Goal: Transaction & Acquisition: Book appointment/travel/reservation

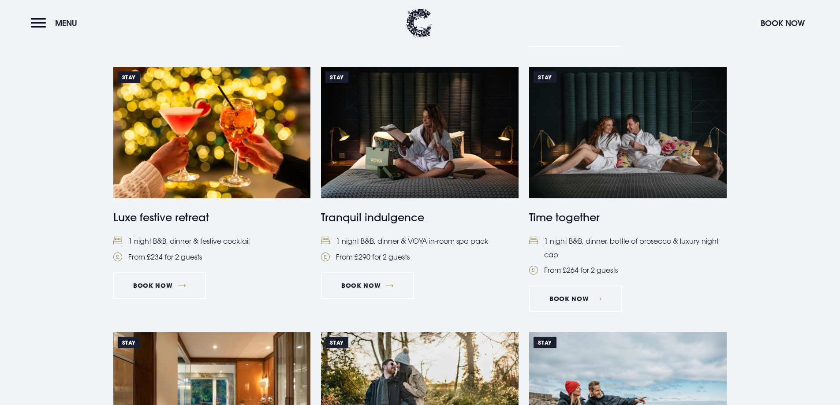
scroll to position [705, 0]
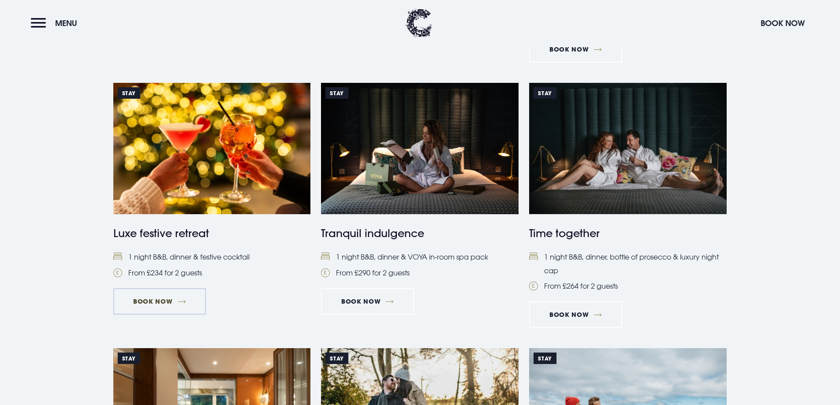
click at [173, 295] on link "Book Now" at bounding box center [159, 301] width 93 height 26
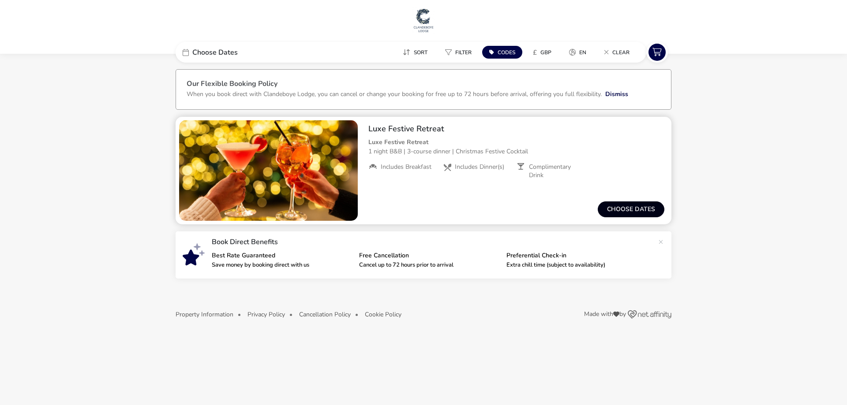
click at [635, 205] on button "Choose dates" at bounding box center [630, 210] width 67 height 16
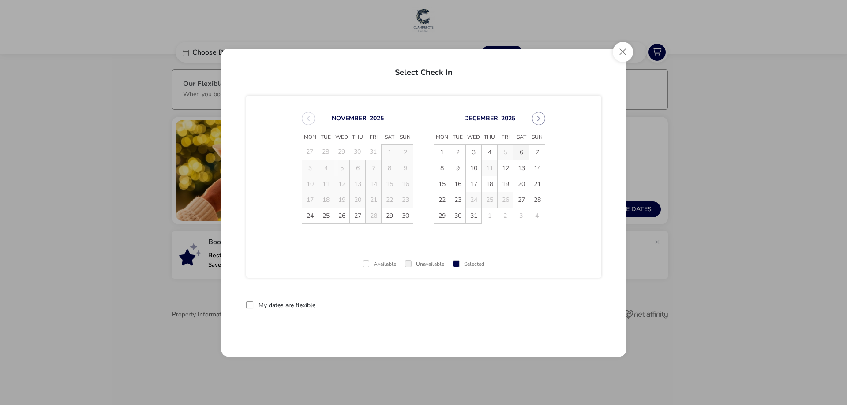
click at [522, 153] on span "6" at bounding box center [520, 152] width 15 height 15
click at [576, 306] on button "reset" at bounding box center [583, 305] width 35 height 21
click at [522, 152] on span "6" at bounding box center [520, 152] width 15 height 15
click at [536, 150] on span "7" at bounding box center [536, 152] width 15 height 15
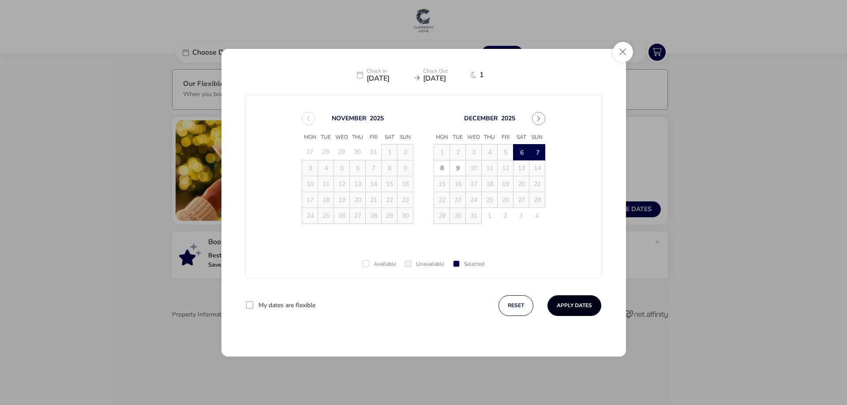
click at [573, 300] on button "Apply Dates" at bounding box center [574, 305] width 54 height 21
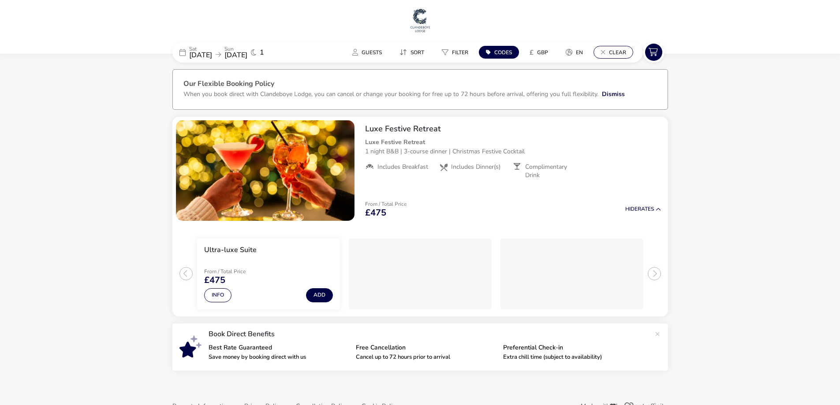
click at [617, 52] on span "Clear" at bounding box center [617, 52] width 17 height 7
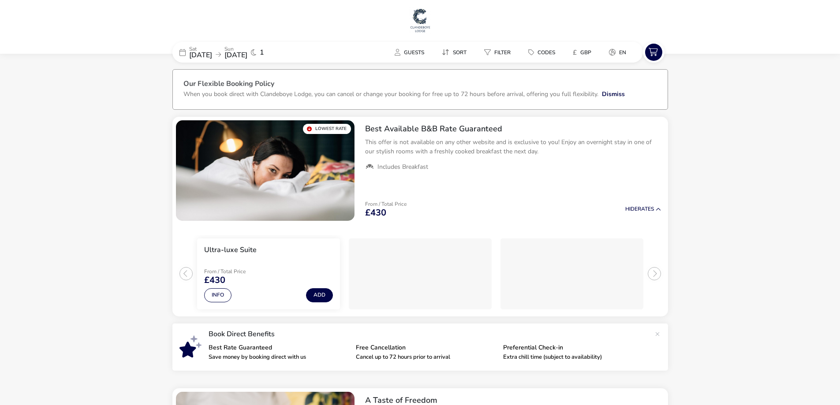
click at [212, 54] on span "[DATE]" at bounding box center [200, 55] width 23 height 10
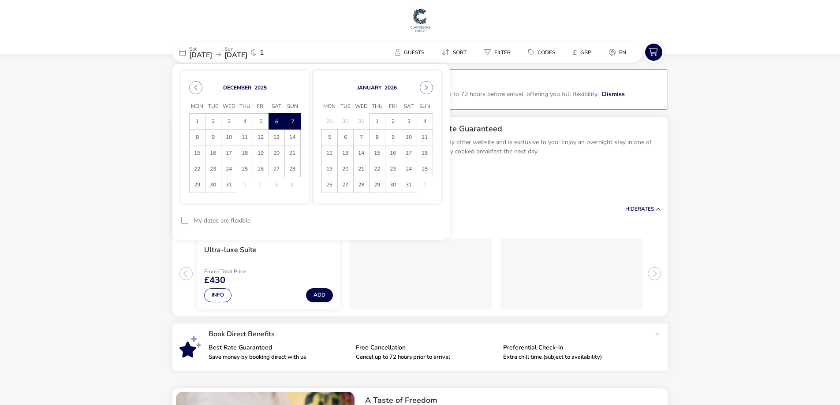
click at [187, 218] on div at bounding box center [184, 220] width 7 height 7
click at [430, 218] on button "Apply Dates" at bounding box center [414, 220] width 54 height 21
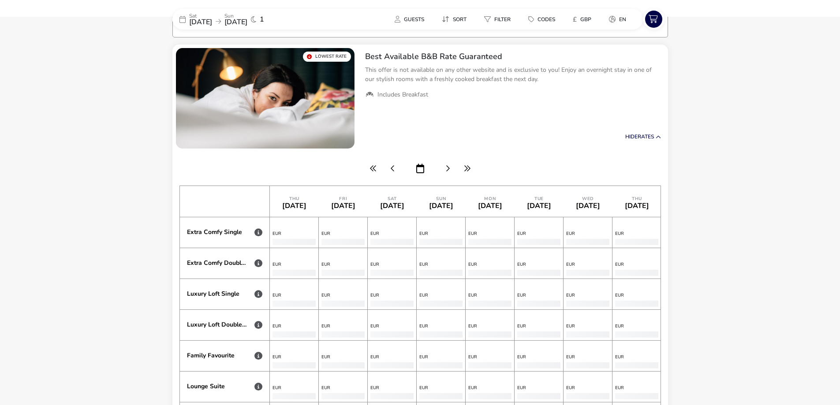
scroll to position [0, 4796]
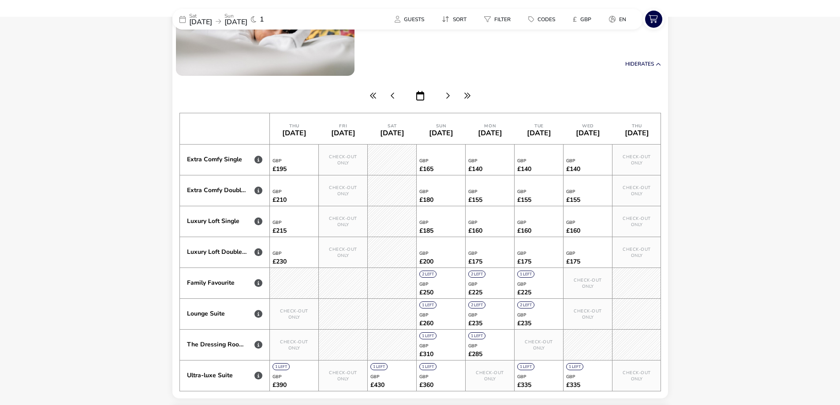
scroll to position [205, 0]
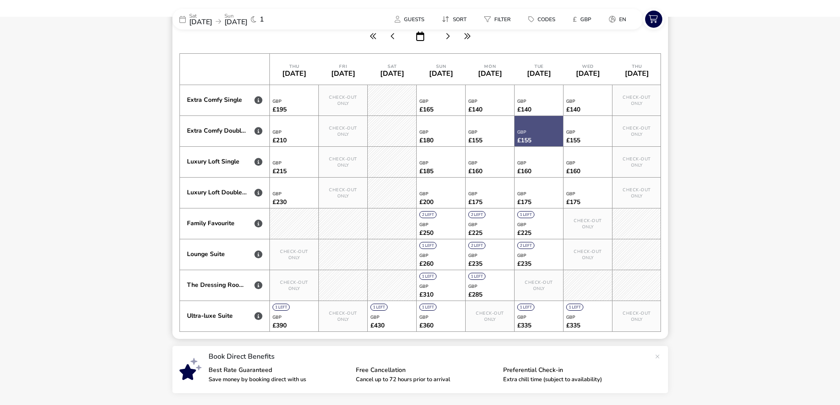
click at [548, 130] on div at bounding box center [539, 131] width 49 height 30
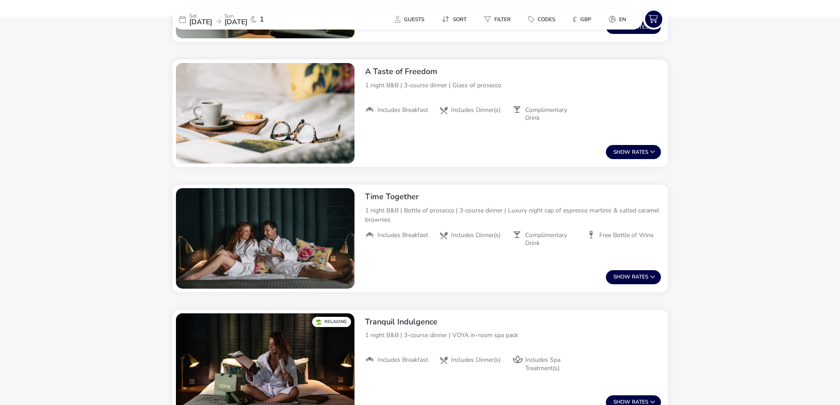
scroll to position [822, 0]
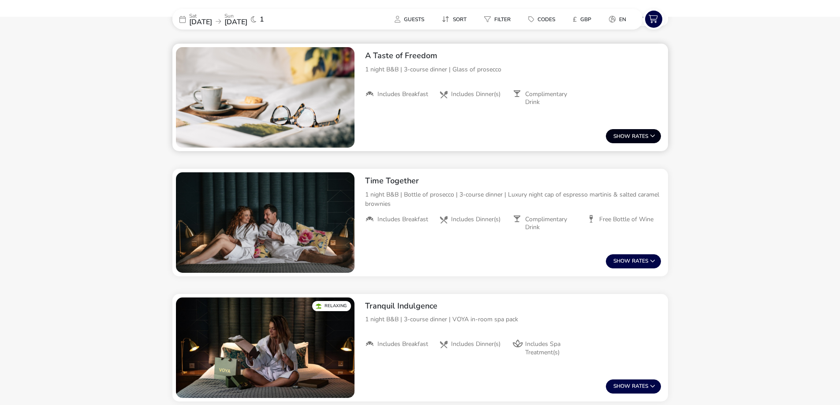
click at [634, 132] on button "Show Rates" at bounding box center [633, 136] width 55 height 14
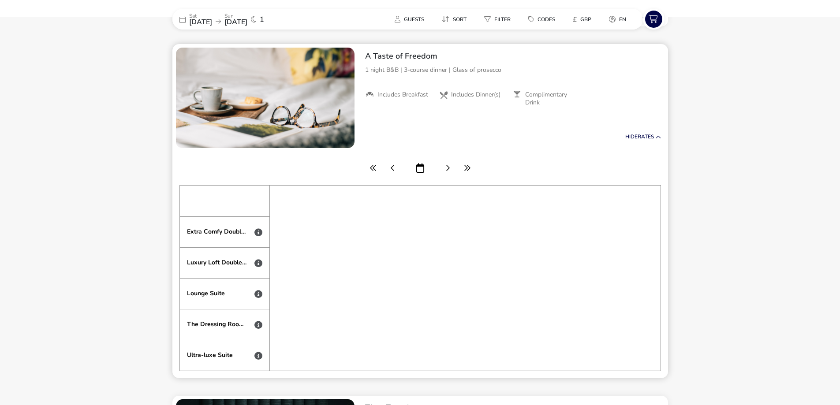
scroll to position [0, 4796]
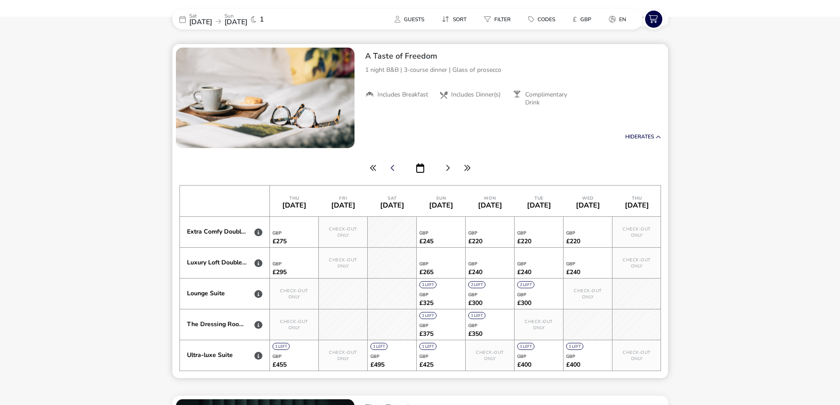
click at [393, 170] on icon "button" at bounding box center [393, 167] width 4 height 7
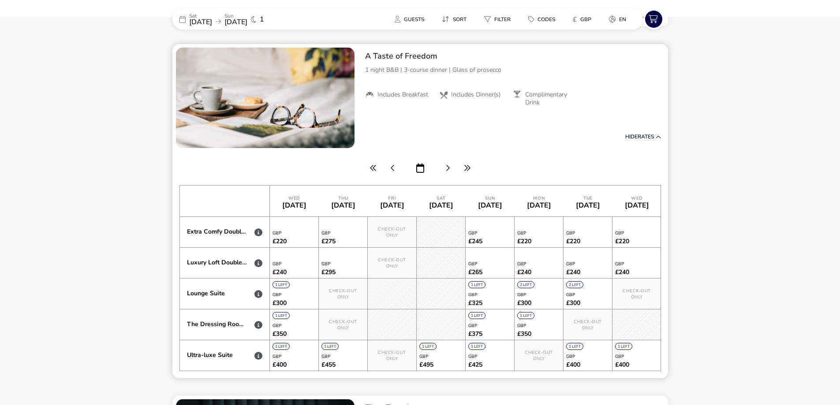
click at [393, 170] on icon "button" at bounding box center [393, 167] width 4 height 7
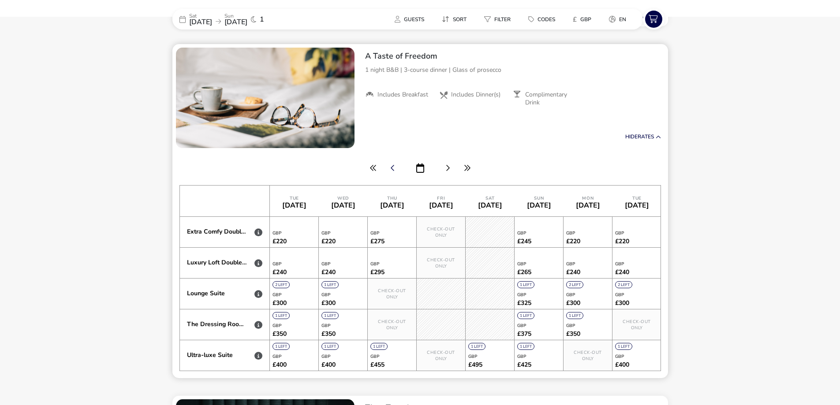
click at [393, 170] on icon "button" at bounding box center [393, 167] width 4 height 7
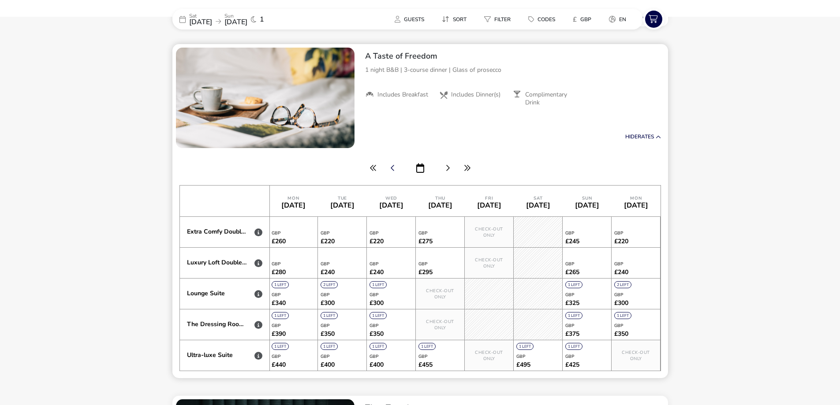
click at [393, 170] on icon "button" at bounding box center [393, 167] width 4 height 7
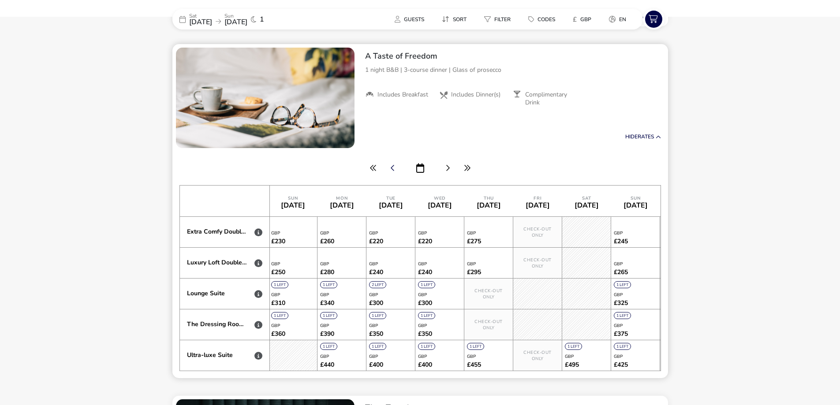
click at [393, 170] on icon "button" at bounding box center [393, 167] width 4 height 7
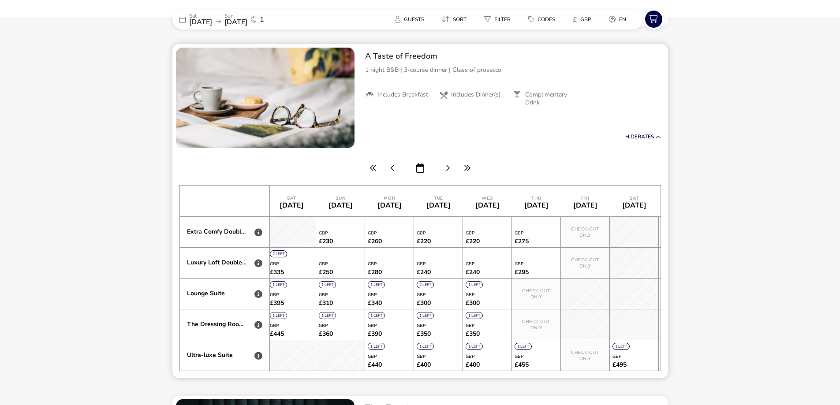
click at [393, 170] on icon "button" at bounding box center [393, 167] width 4 height 7
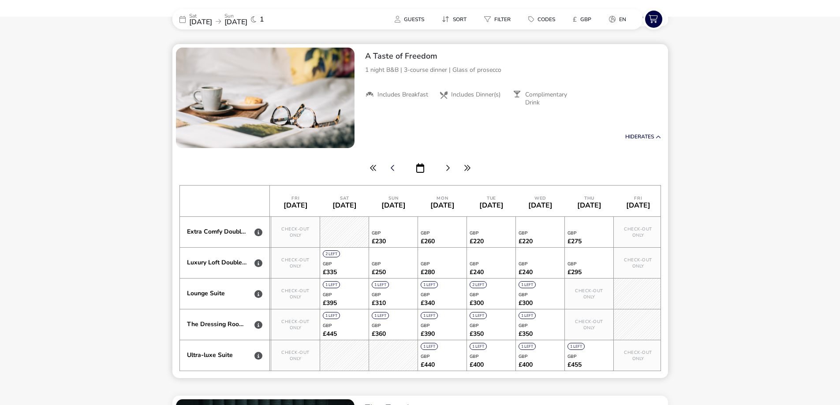
click at [393, 170] on icon "button" at bounding box center [393, 167] width 4 height 7
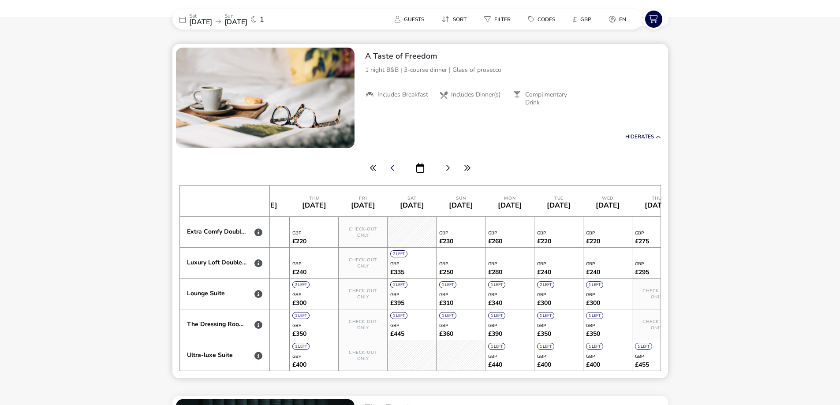
click at [393, 170] on icon "button" at bounding box center [393, 167] width 4 height 7
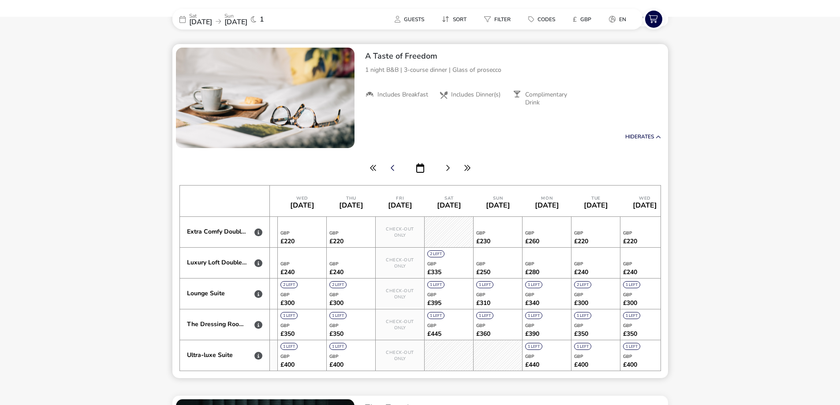
click at [393, 170] on icon "button" at bounding box center [393, 167] width 4 height 7
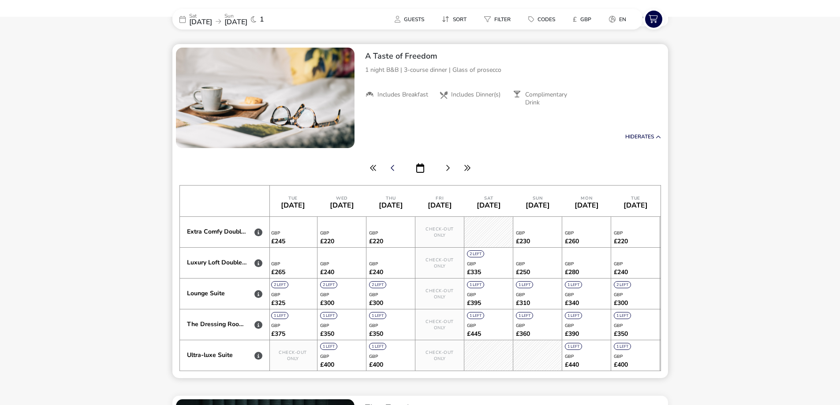
click at [393, 170] on icon "button" at bounding box center [393, 167] width 4 height 7
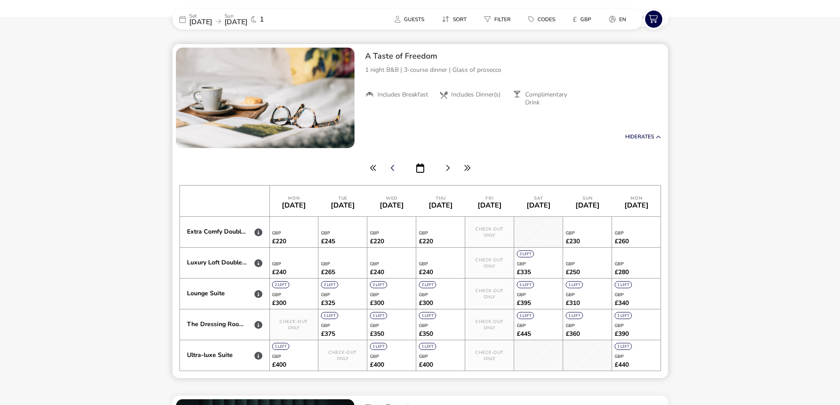
click at [393, 170] on icon "button" at bounding box center [393, 167] width 4 height 7
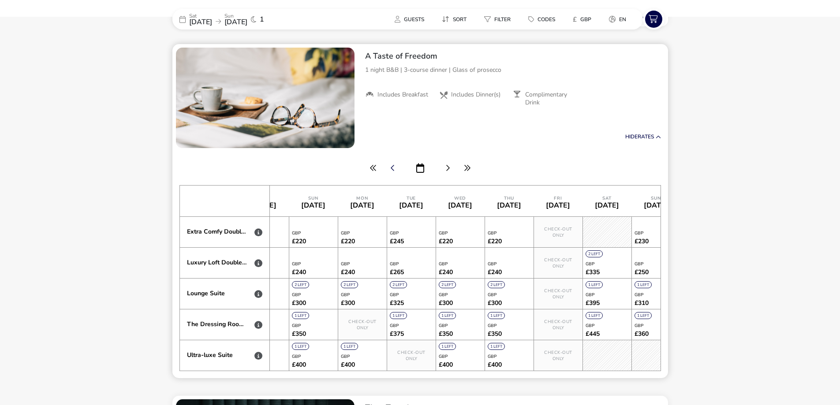
click at [393, 170] on icon "button" at bounding box center [393, 167] width 4 height 7
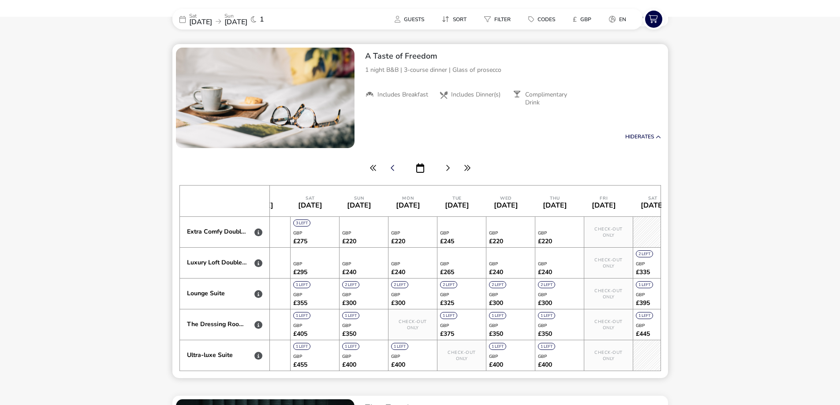
click at [393, 170] on icon "button" at bounding box center [393, 167] width 4 height 7
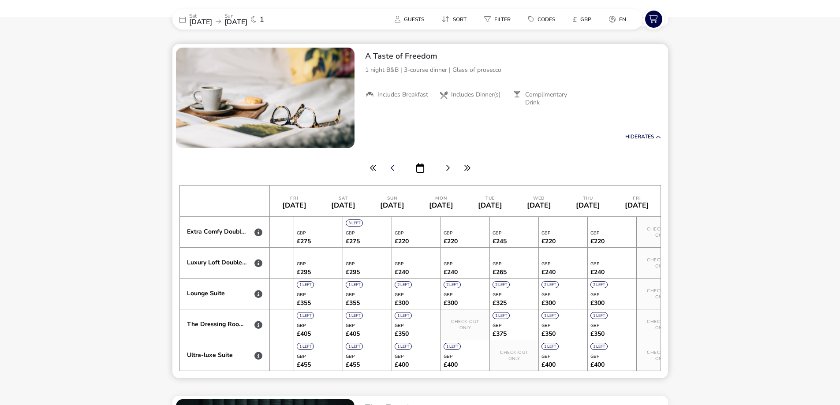
click at [393, 170] on icon "button" at bounding box center [393, 167] width 4 height 7
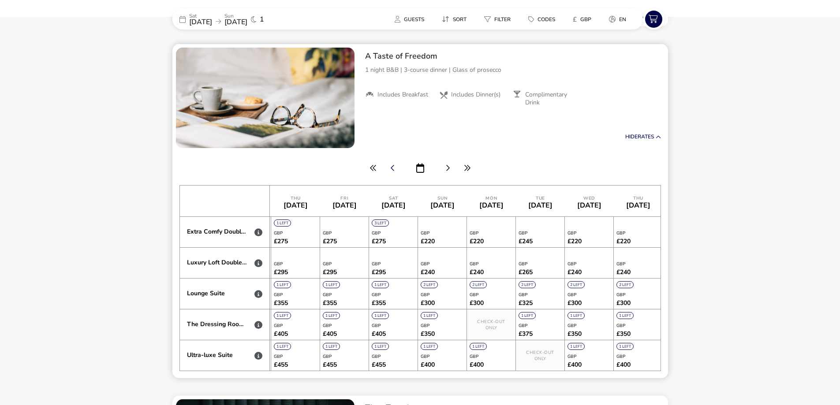
click at [393, 170] on icon "button" at bounding box center [393, 167] width 4 height 7
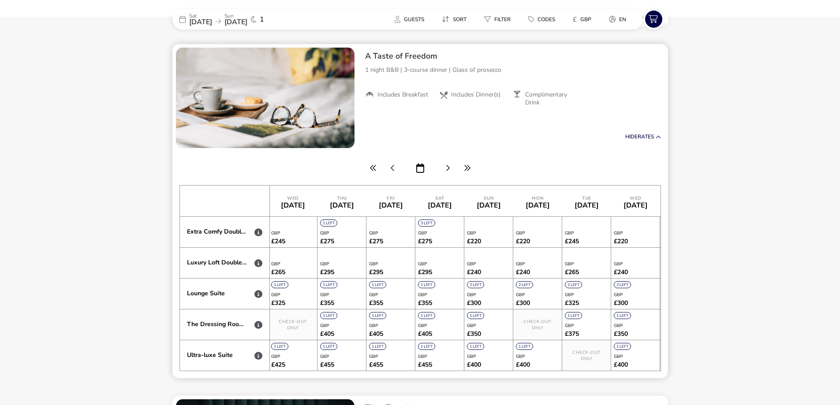
click at [393, 170] on icon "button" at bounding box center [393, 167] width 4 height 7
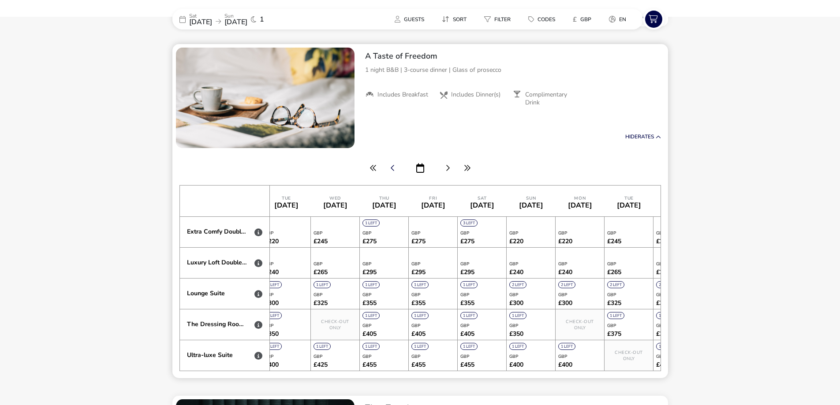
click at [393, 170] on icon "button" at bounding box center [393, 167] width 4 height 7
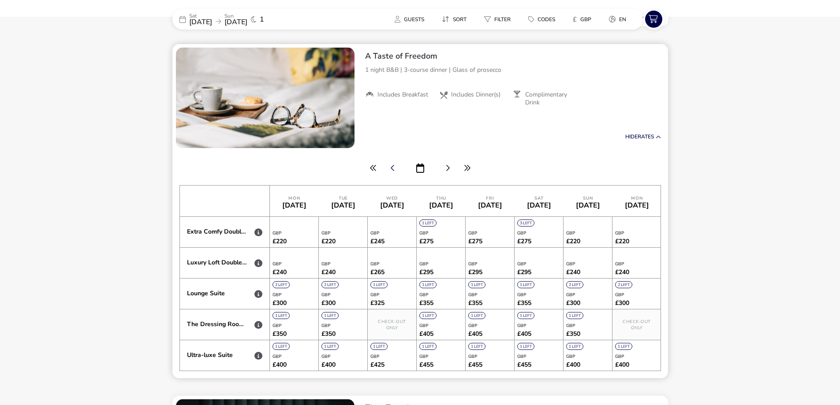
click at [393, 170] on icon "button" at bounding box center [393, 167] width 4 height 7
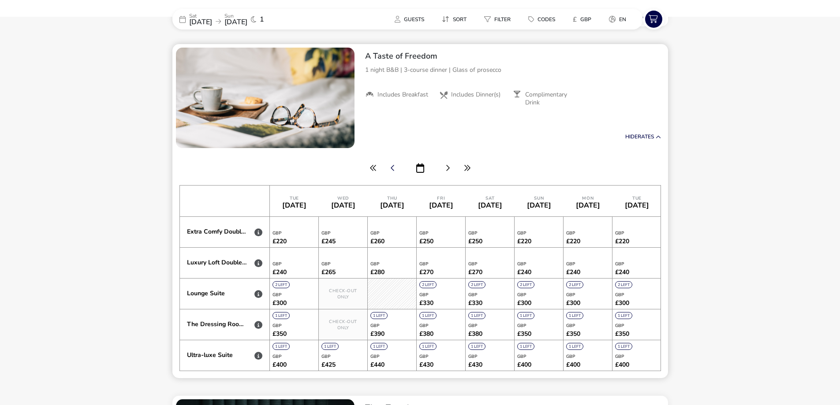
click at [393, 170] on icon "button" at bounding box center [393, 167] width 4 height 7
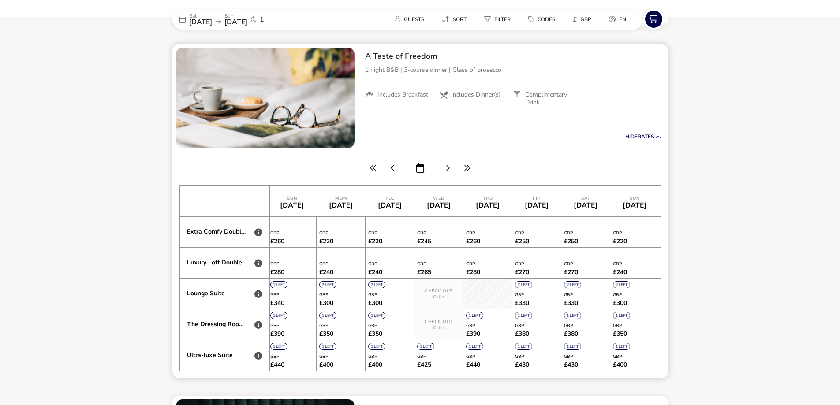
click at [393, 170] on icon "button" at bounding box center [393, 167] width 4 height 7
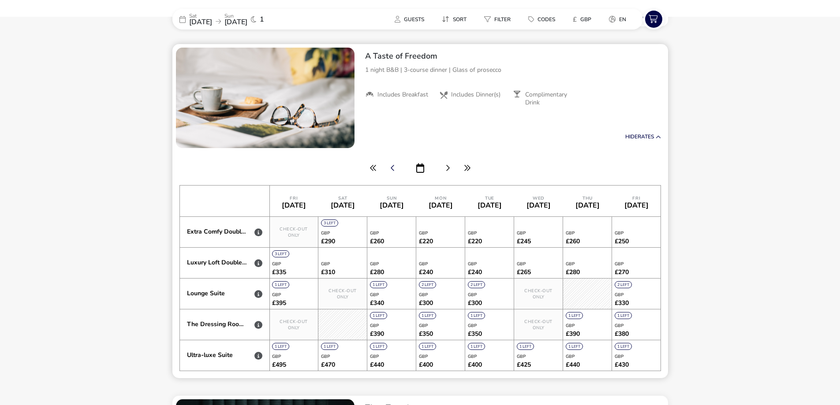
click at [393, 170] on icon "button" at bounding box center [393, 167] width 4 height 7
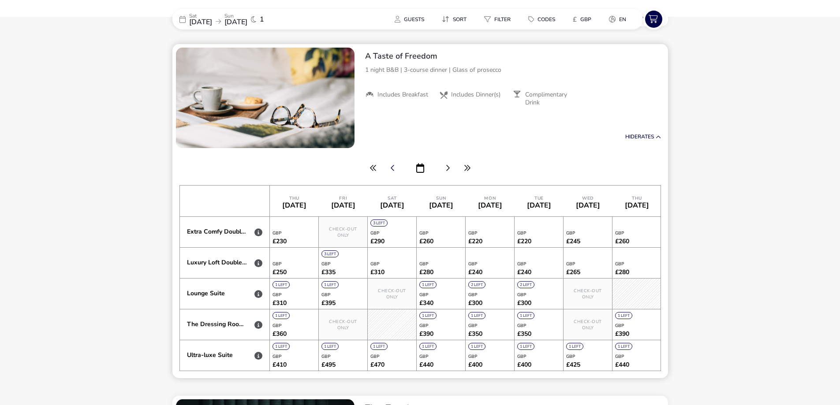
click at [393, 170] on icon "button" at bounding box center [393, 167] width 4 height 7
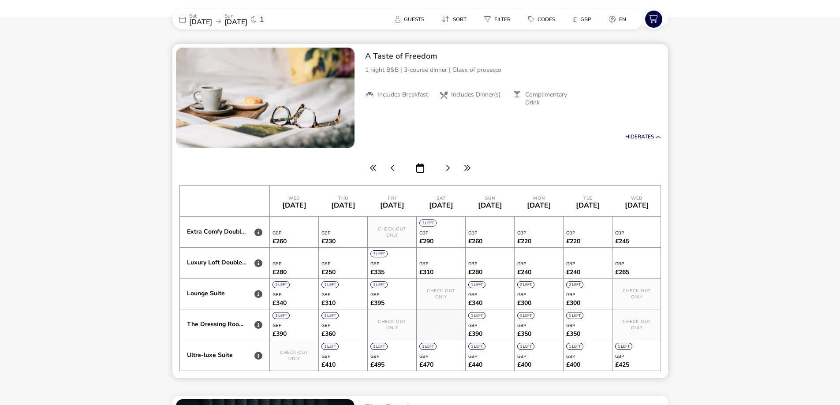
click at [393, 170] on icon "button" at bounding box center [393, 167] width 4 height 7
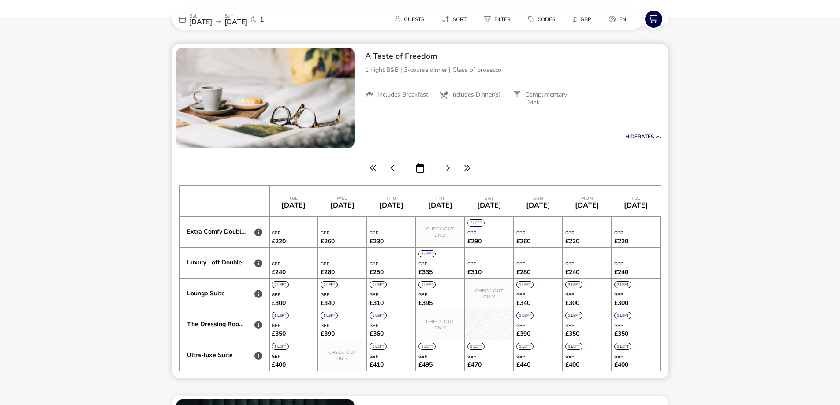
click at [393, 170] on icon "button" at bounding box center [393, 167] width 4 height 7
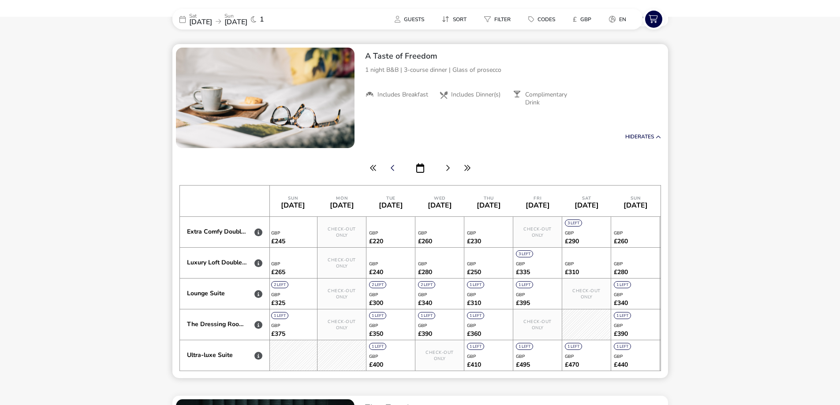
click at [393, 170] on icon "button" at bounding box center [393, 167] width 4 height 7
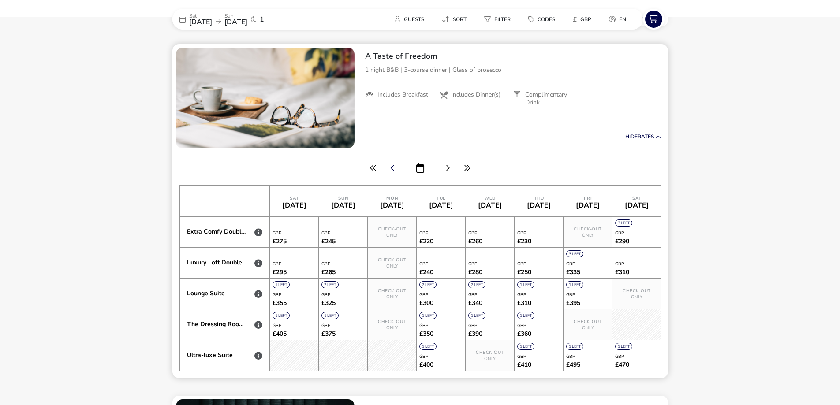
click at [393, 170] on icon "button" at bounding box center [393, 167] width 4 height 7
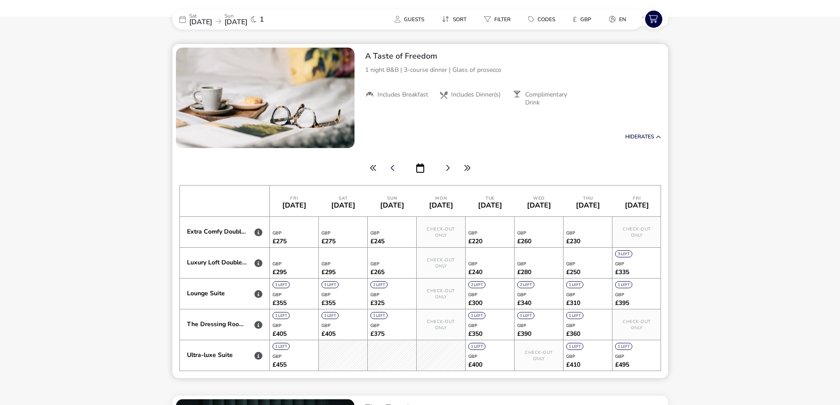
click at [393, 170] on icon "button" at bounding box center [393, 167] width 4 height 7
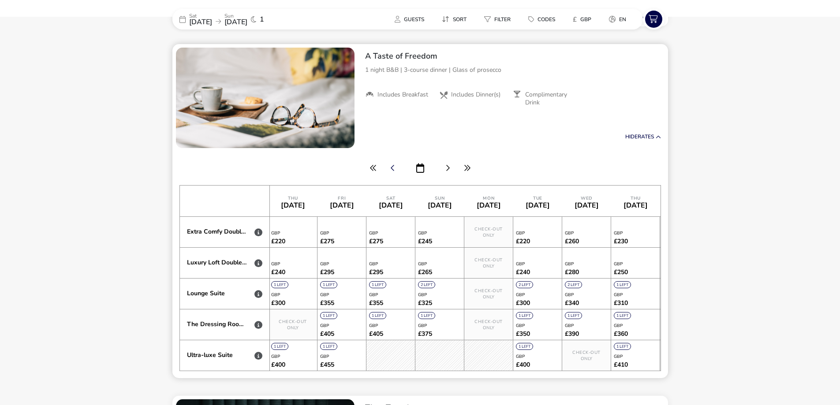
click at [393, 170] on icon "button" at bounding box center [393, 167] width 4 height 7
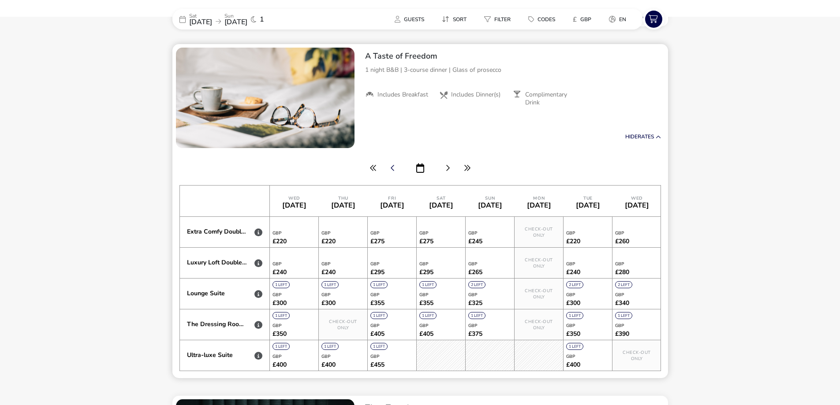
click at [393, 170] on icon "button" at bounding box center [393, 167] width 4 height 7
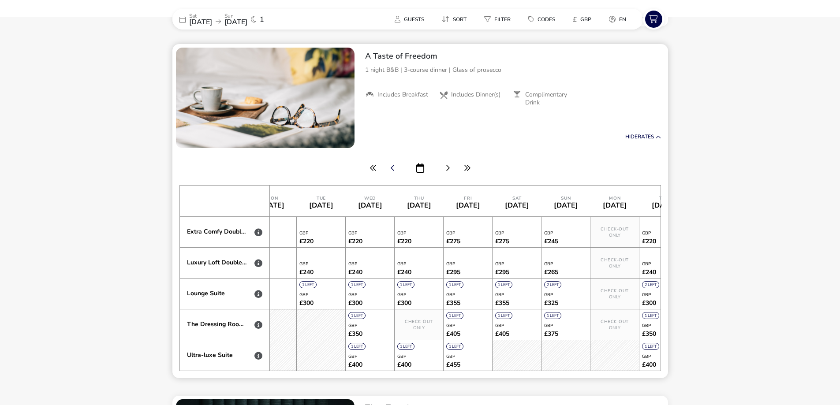
click at [393, 170] on icon "button" at bounding box center [393, 167] width 4 height 7
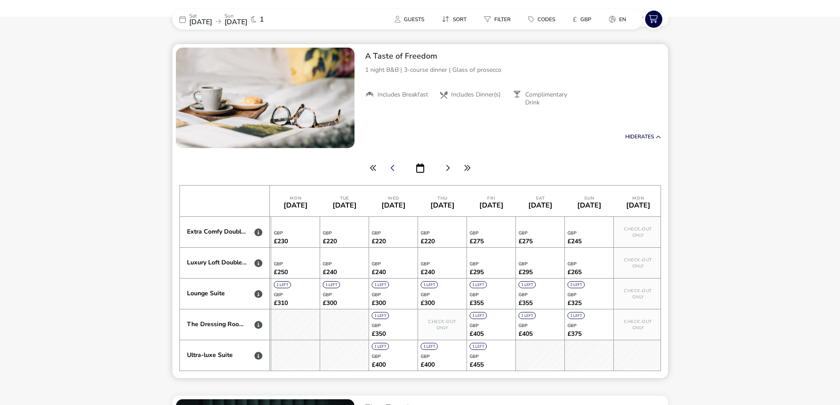
click at [393, 170] on icon "button" at bounding box center [393, 167] width 4 height 7
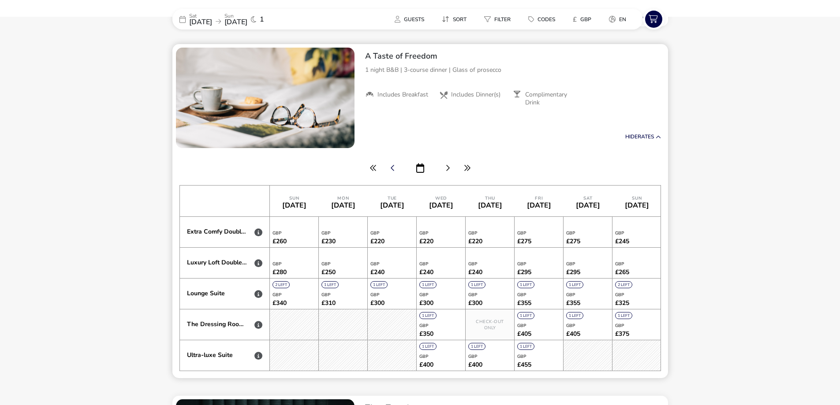
click at [393, 170] on icon "button" at bounding box center [393, 167] width 4 height 7
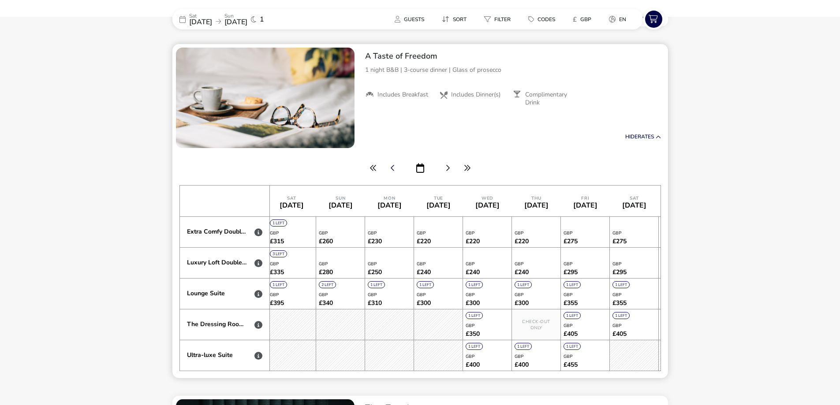
click at [393, 170] on icon "button" at bounding box center [393, 167] width 4 height 7
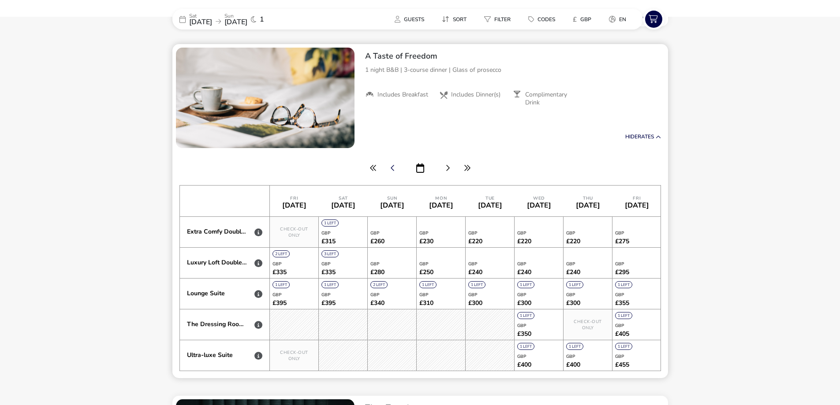
click at [393, 170] on icon "button" at bounding box center [393, 167] width 4 height 7
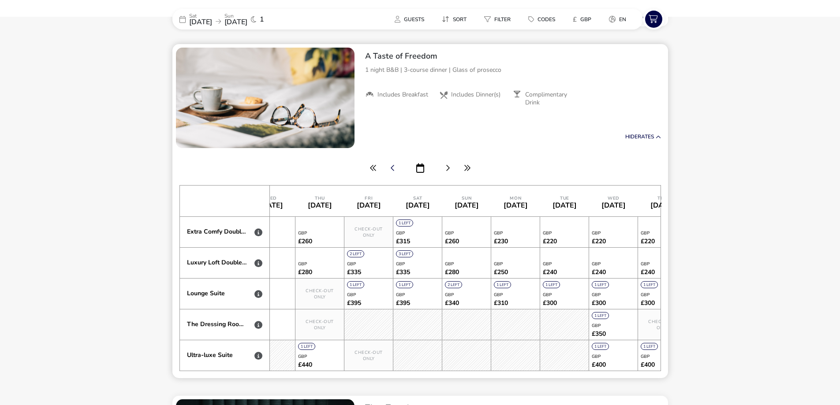
click at [393, 170] on icon "button" at bounding box center [393, 167] width 4 height 7
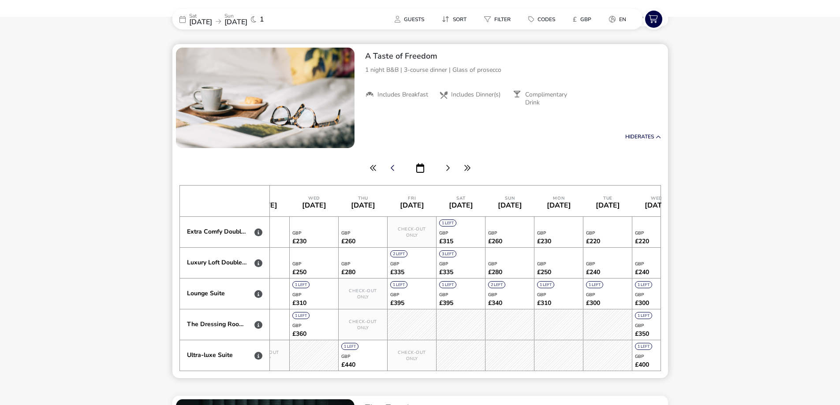
click at [393, 170] on icon "button" at bounding box center [393, 167] width 4 height 7
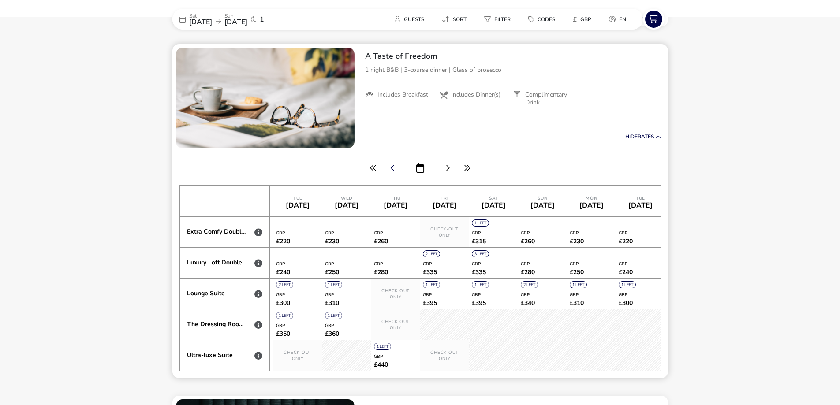
click at [393, 170] on icon "button" at bounding box center [393, 167] width 4 height 7
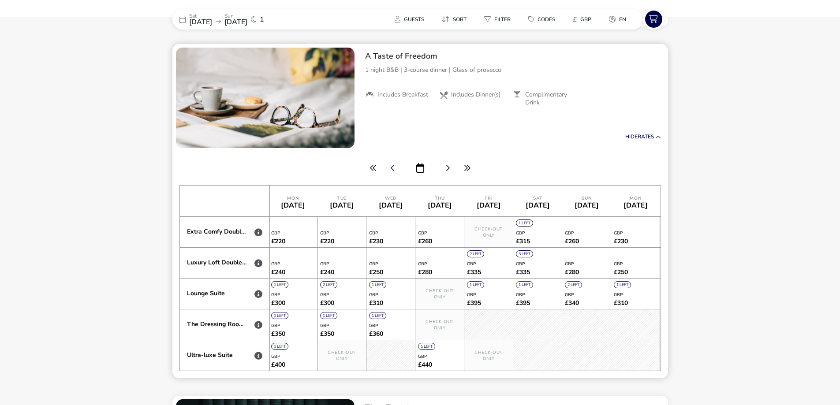
click at [393, 170] on icon "button" at bounding box center [393, 167] width 4 height 7
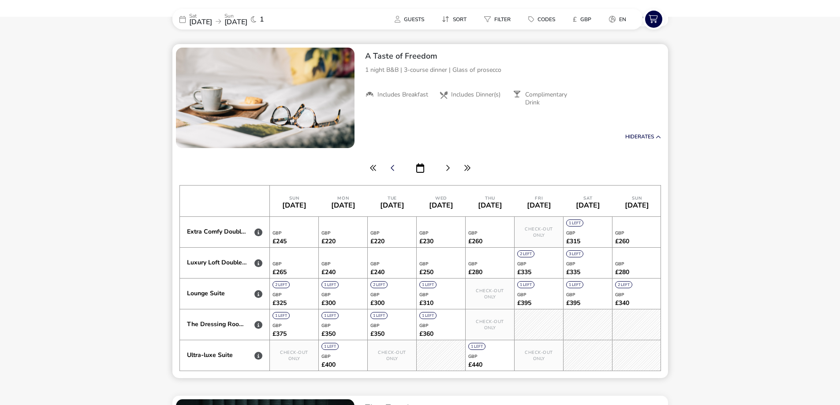
click at [393, 170] on icon "button" at bounding box center [393, 167] width 4 height 7
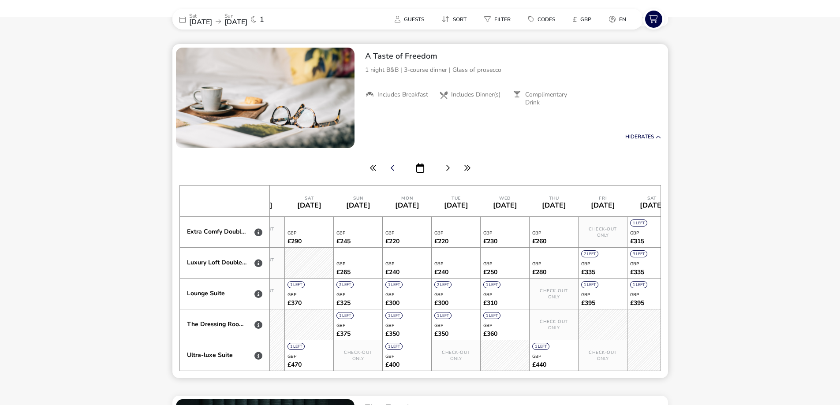
click at [393, 170] on icon "button" at bounding box center [393, 167] width 4 height 7
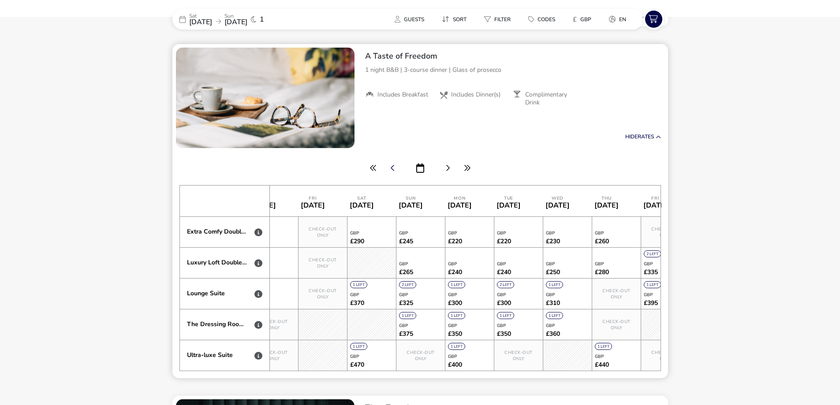
click at [393, 170] on icon "button" at bounding box center [393, 167] width 4 height 7
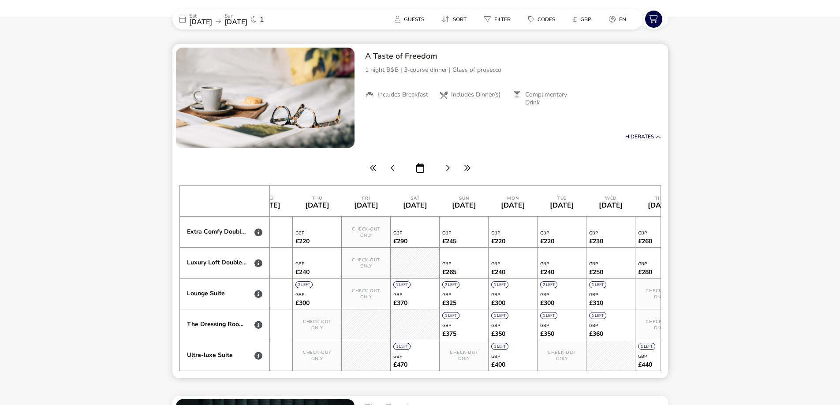
click at [393, 170] on icon "button" at bounding box center [393, 167] width 4 height 7
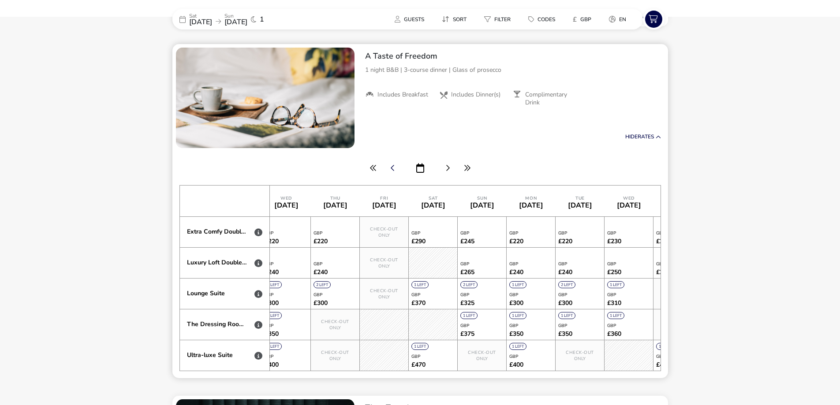
click at [393, 170] on icon "button" at bounding box center [393, 167] width 4 height 7
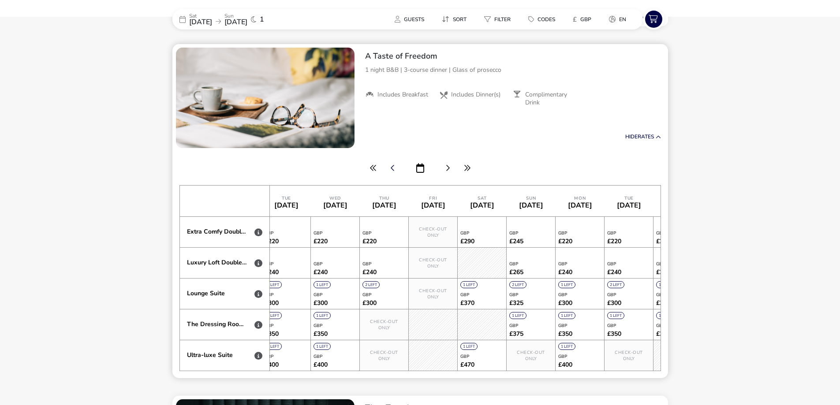
click at [393, 170] on icon "button" at bounding box center [393, 167] width 4 height 7
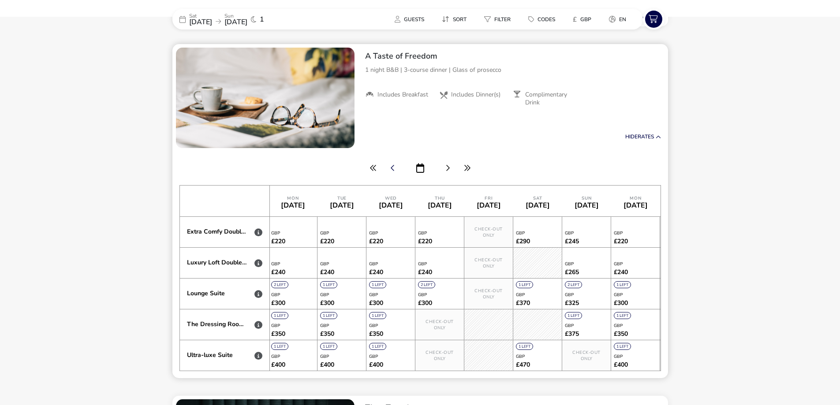
click at [393, 170] on icon "button" at bounding box center [393, 167] width 4 height 7
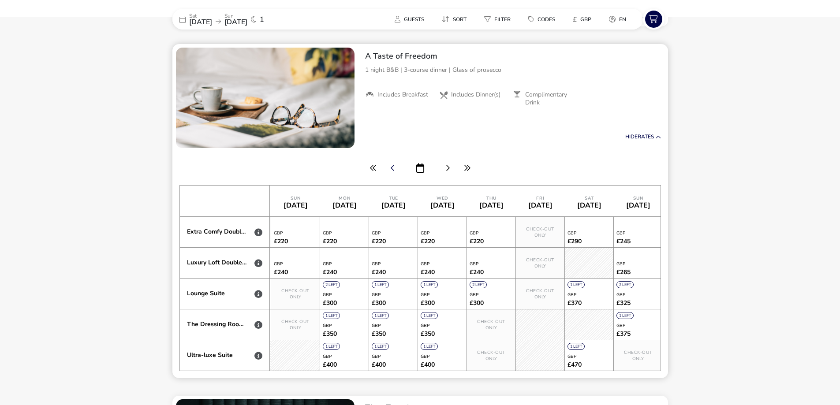
click at [393, 170] on icon "button" at bounding box center [393, 167] width 4 height 7
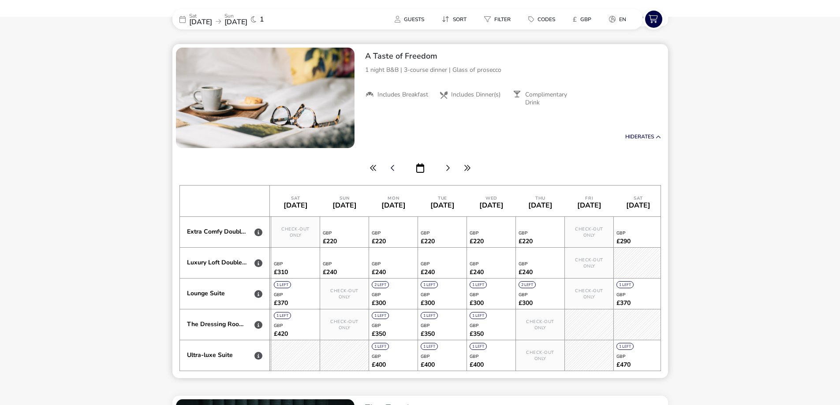
click at [393, 170] on icon "button" at bounding box center [393, 167] width 4 height 7
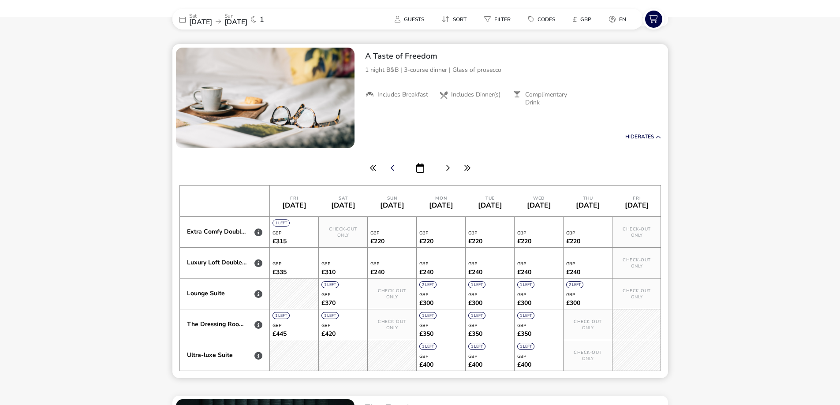
click at [393, 170] on icon "button" at bounding box center [393, 167] width 4 height 7
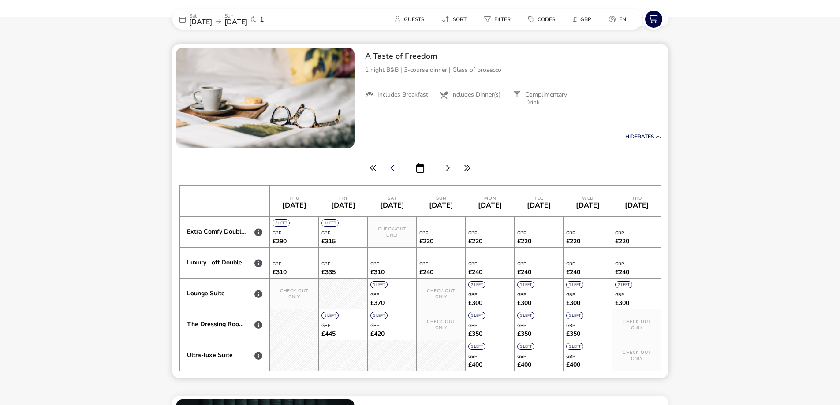
click at [393, 170] on icon "button" at bounding box center [393, 167] width 4 height 7
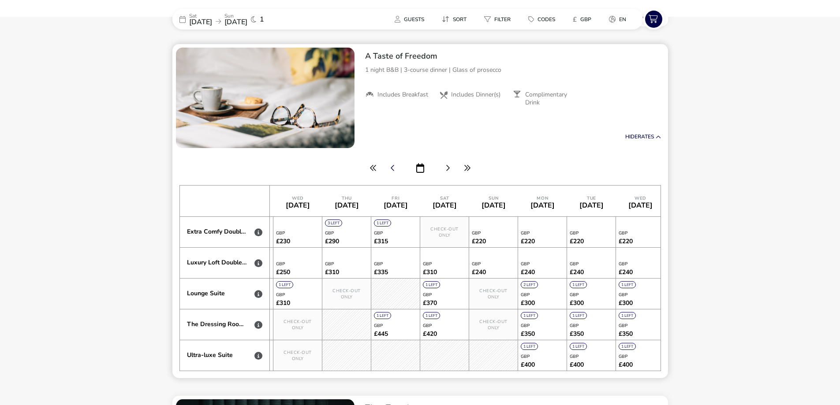
click at [393, 170] on icon "button" at bounding box center [393, 167] width 4 height 7
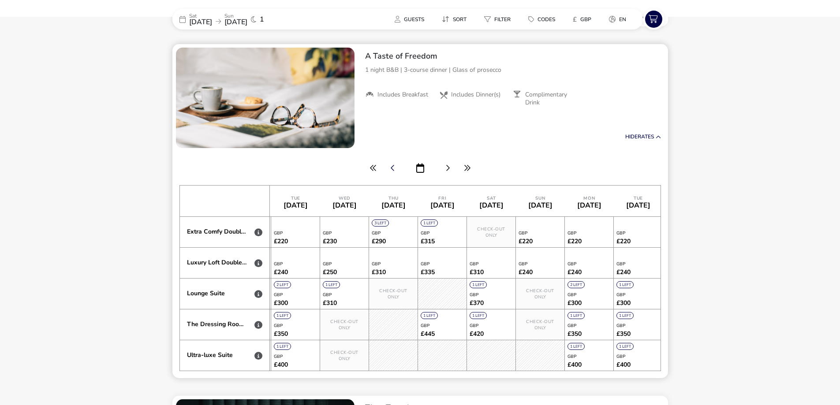
click at [393, 170] on icon "button" at bounding box center [393, 167] width 4 height 7
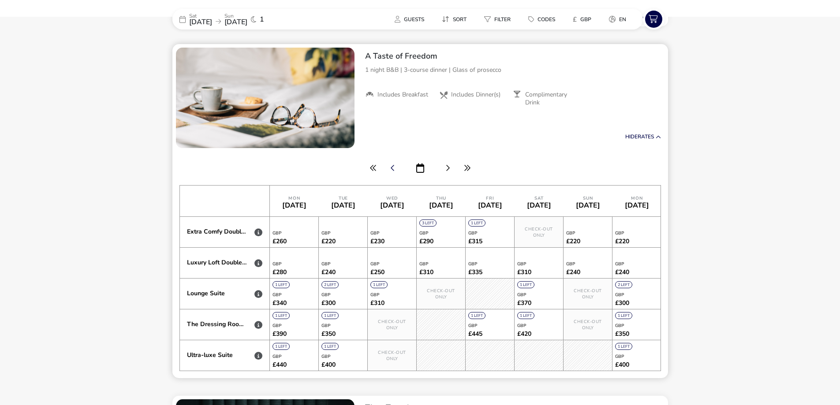
click at [393, 170] on icon "button" at bounding box center [393, 167] width 4 height 7
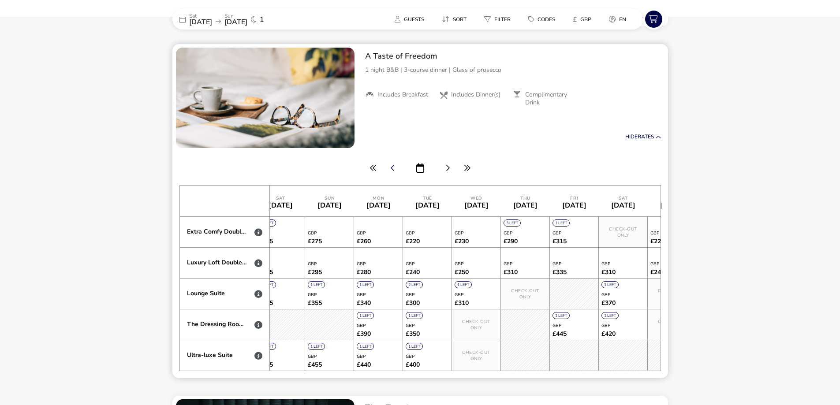
click at [393, 170] on icon "button" at bounding box center [393, 167] width 4 height 7
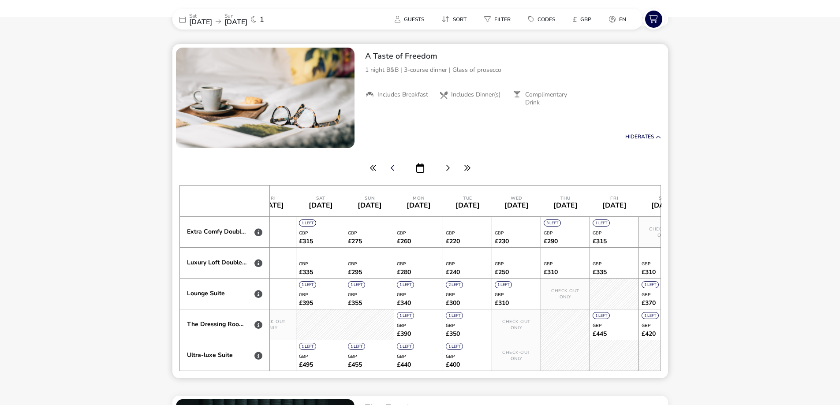
click at [393, 170] on icon "button" at bounding box center [393, 167] width 4 height 7
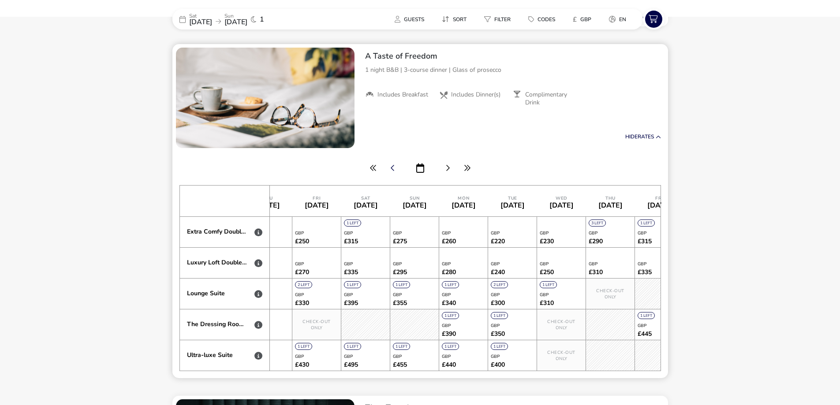
click at [393, 170] on icon "button" at bounding box center [393, 167] width 4 height 7
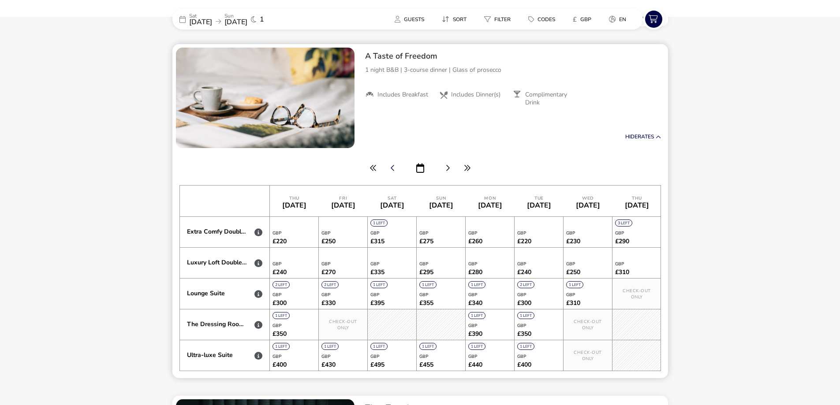
click at [393, 170] on icon "button" at bounding box center [393, 167] width 4 height 7
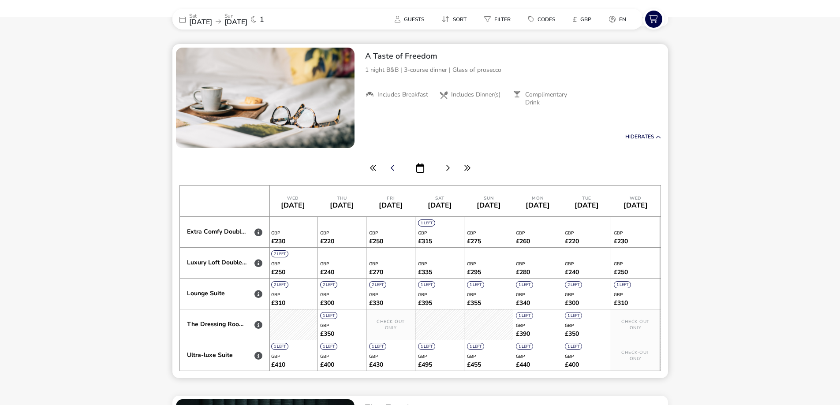
click at [393, 170] on icon "button" at bounding box center [393, 167] width 4 height 7
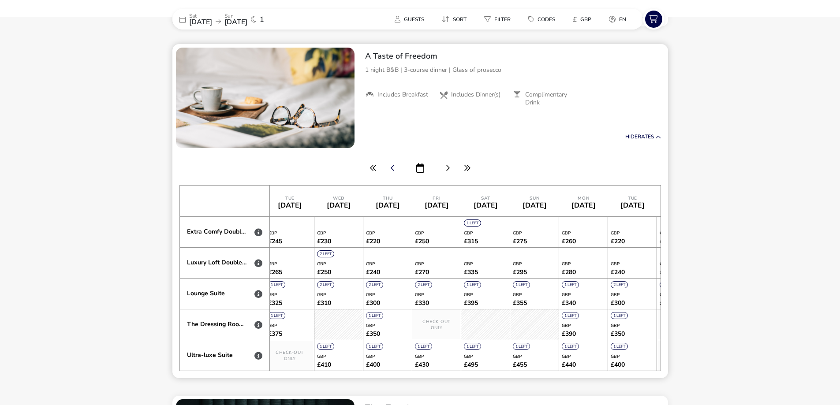
click at [393, 170] on icon "button" at bounding box center [393, 167] width 4 height 7
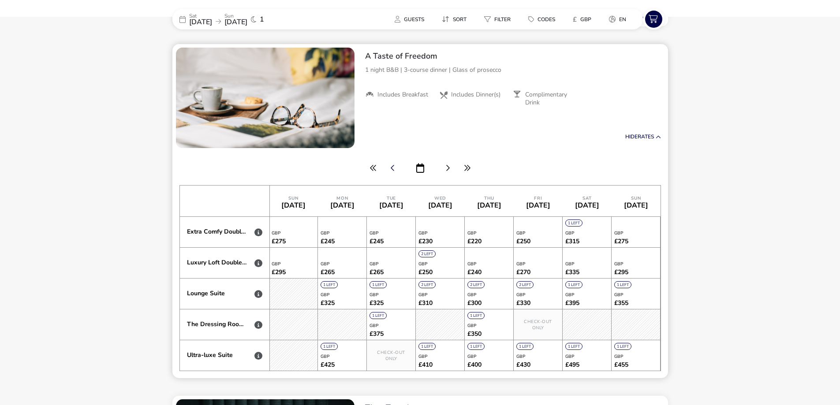
click at [393, 170] on icon "button" at bounding box center [393, 167] width 4 height 7
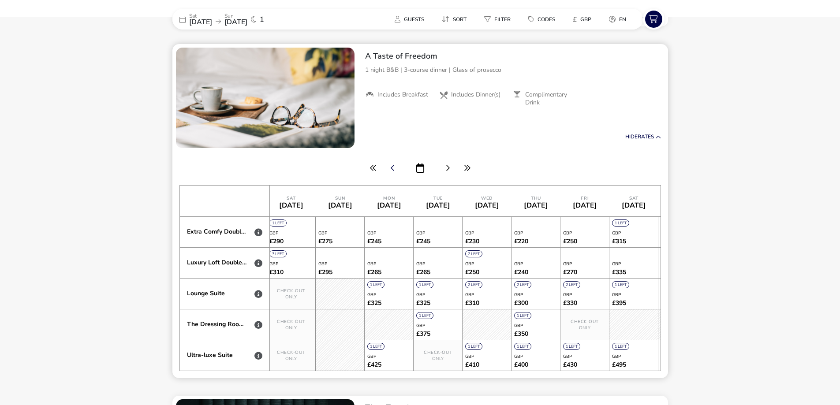
click at [393, 170] on icon "button" at bounding box center [393, 167] width 4 height 7
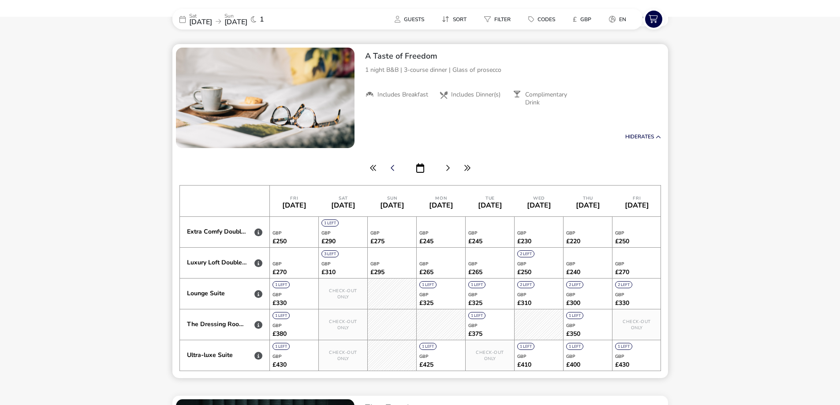
click at [393, 170] on icon "button" at bounding box center [393, 167] width 4 height 7
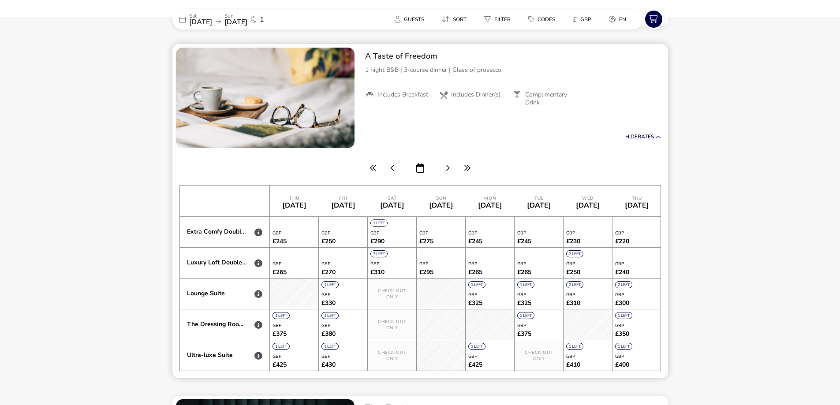
click at [392, 168] on icon "button" at bounding box center [393, 167] width 4 height 7
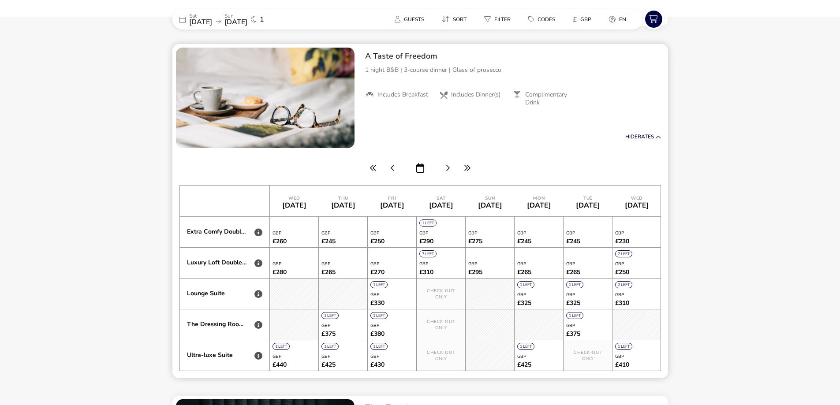
click at [392, 168] on icon "button" at bounding box center [393, 167] width 4 height 7
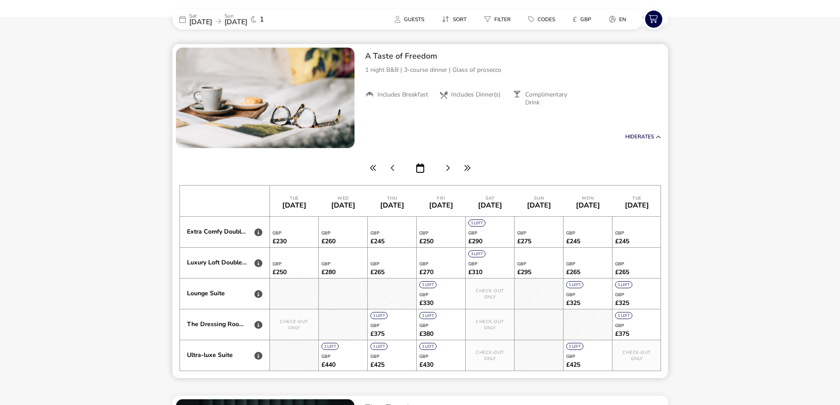
click at [392, 168] on icon "button" at bounding box center [393, 167] width 4 height 7
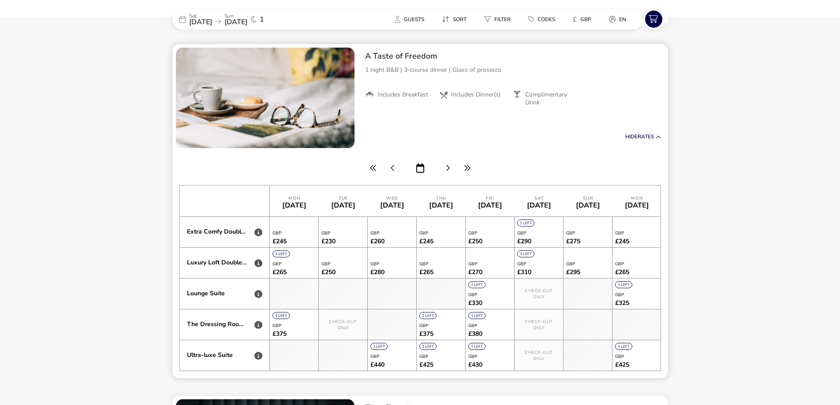
click at [392, 168] on icon "button" at bounding box center [393, 167] width 4 height 7
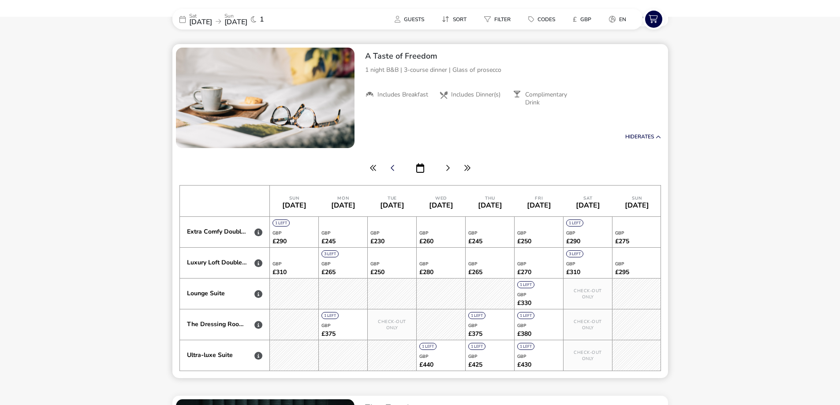
click at [392, 168] on icon "button" at bounding box center [393, 167] width 4 height 7
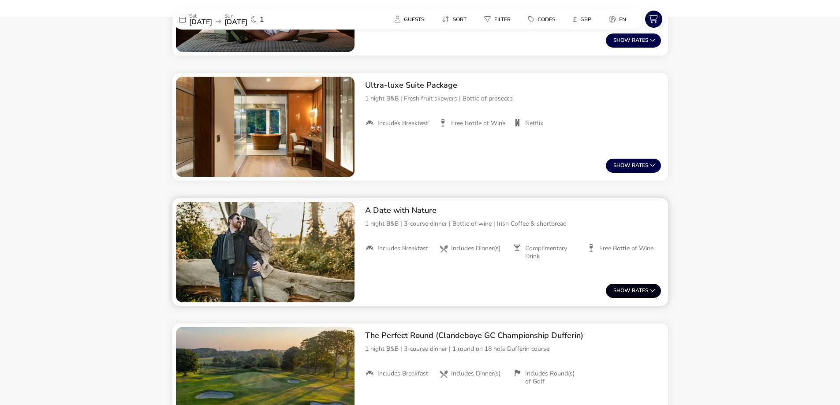
click at [634, 287] on button "Show Rates" at bounding box center [633, 291] width 55 height 14
